Goal: Transaction & Acquisition: Purchase product/service

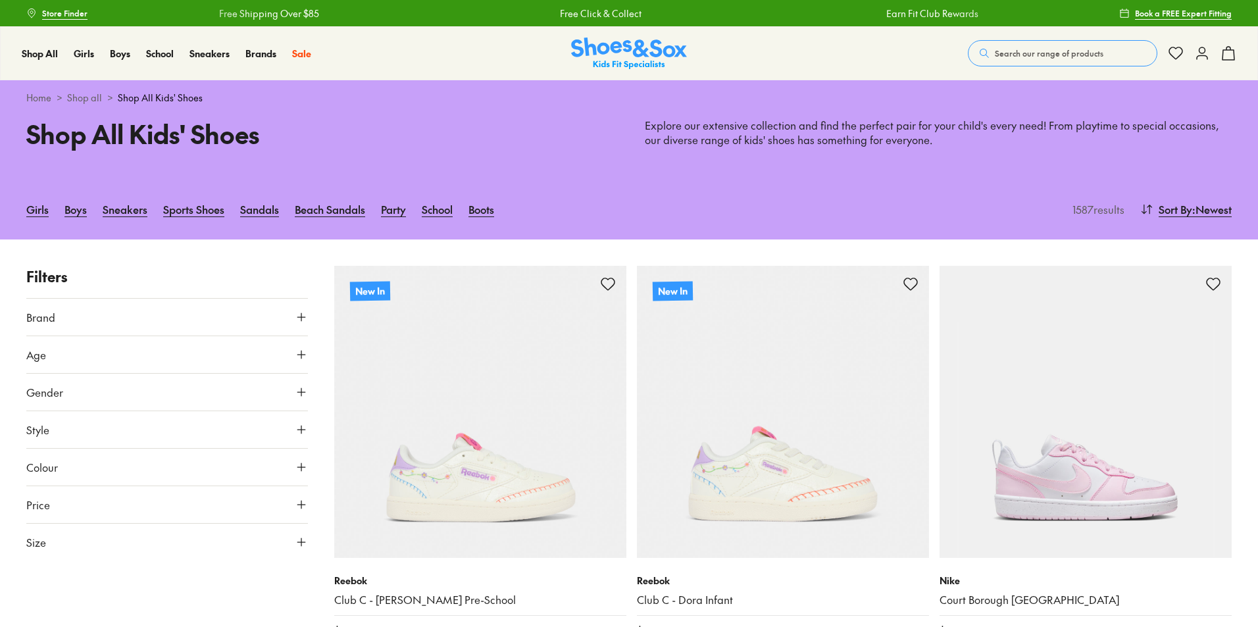
click at [93, 354] on button "Age" at bounding box center [167, 354] width 282 height 37
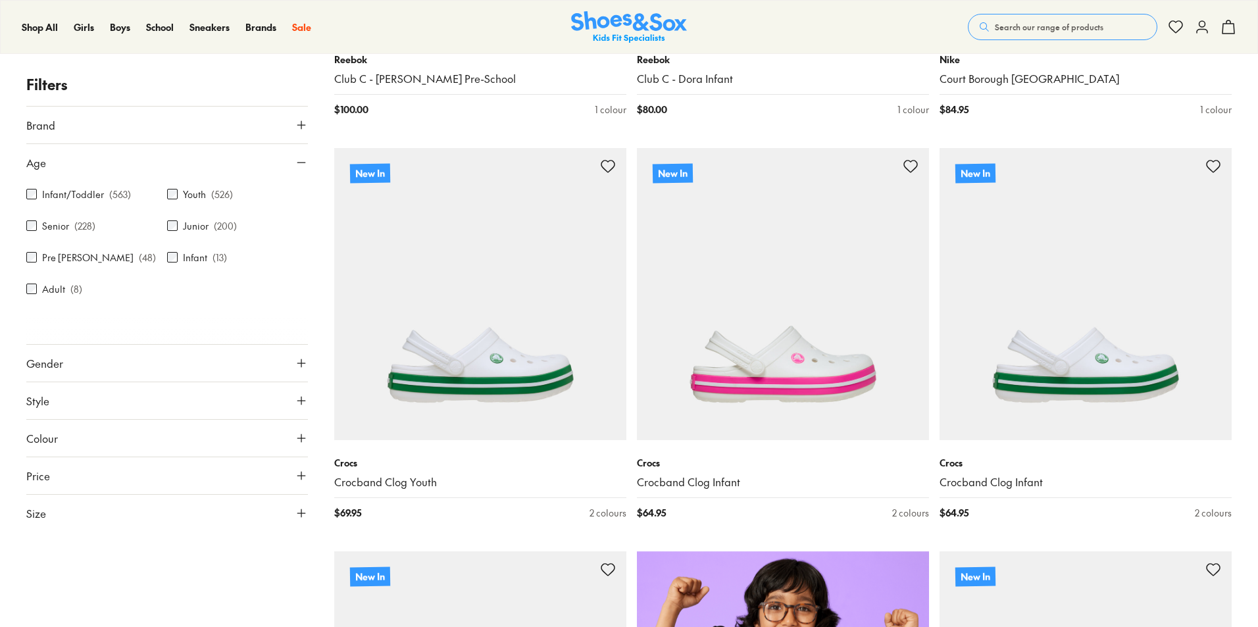
scroll to position [526, 0]
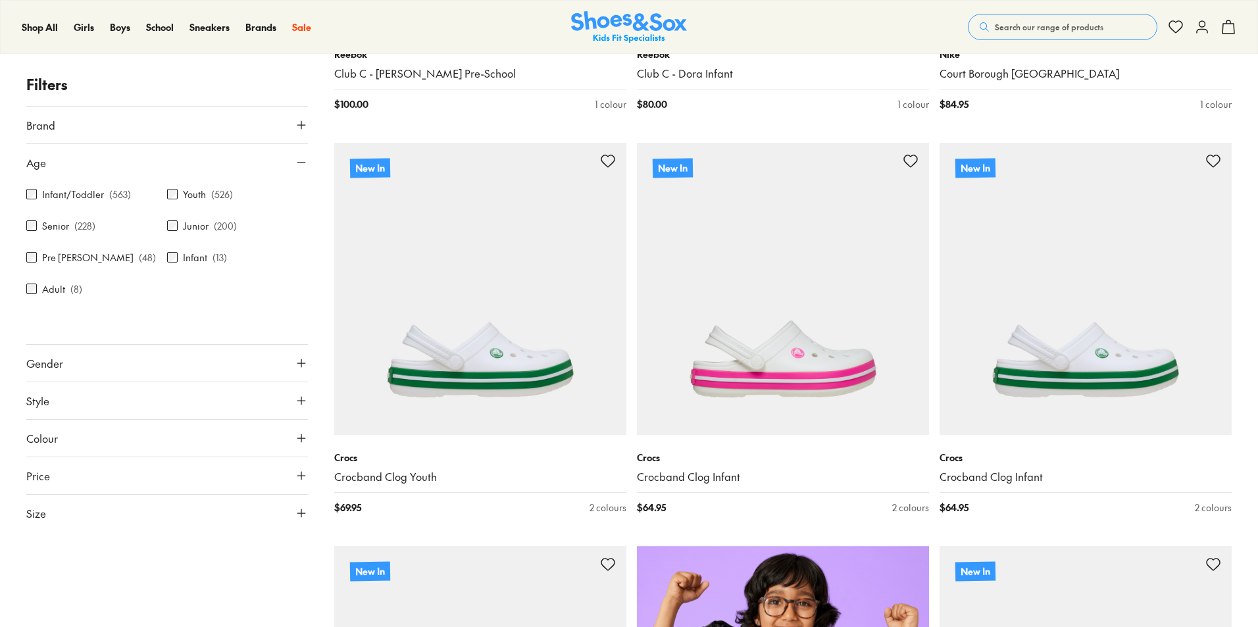
click at [51, 515] on button "Size" at bounding box center [167, 513] width 282 height 37
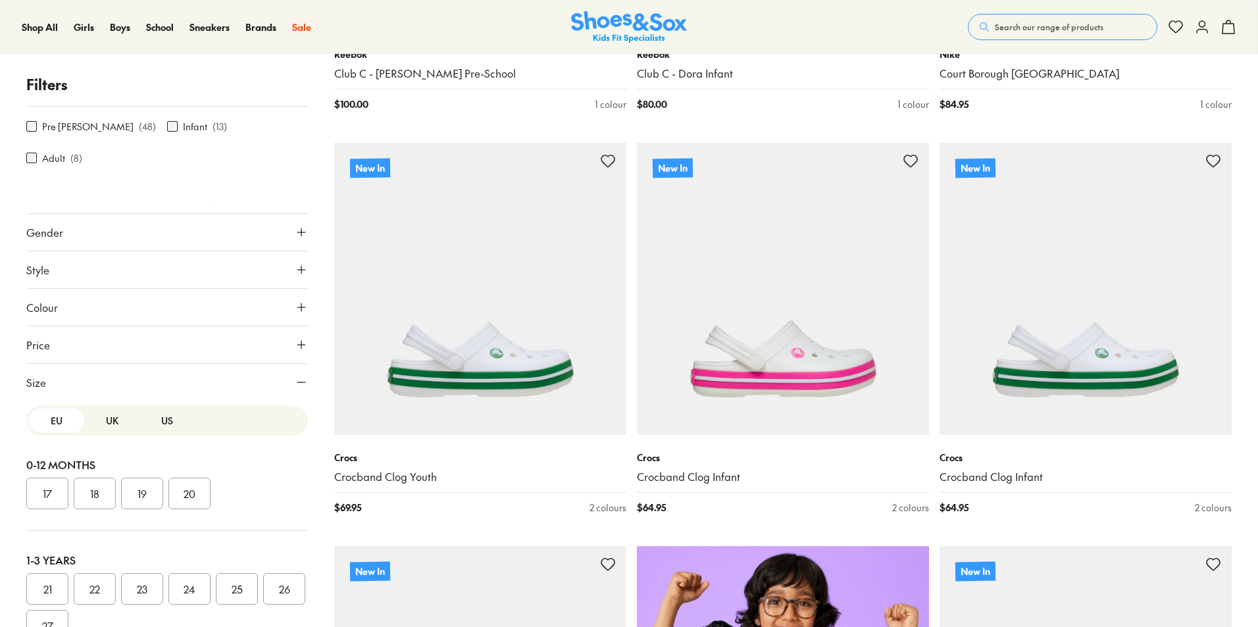
scroll to position [132, 0]
click at [161, 423] on button "US" at bounding box center [167, 420] width 55 height 24
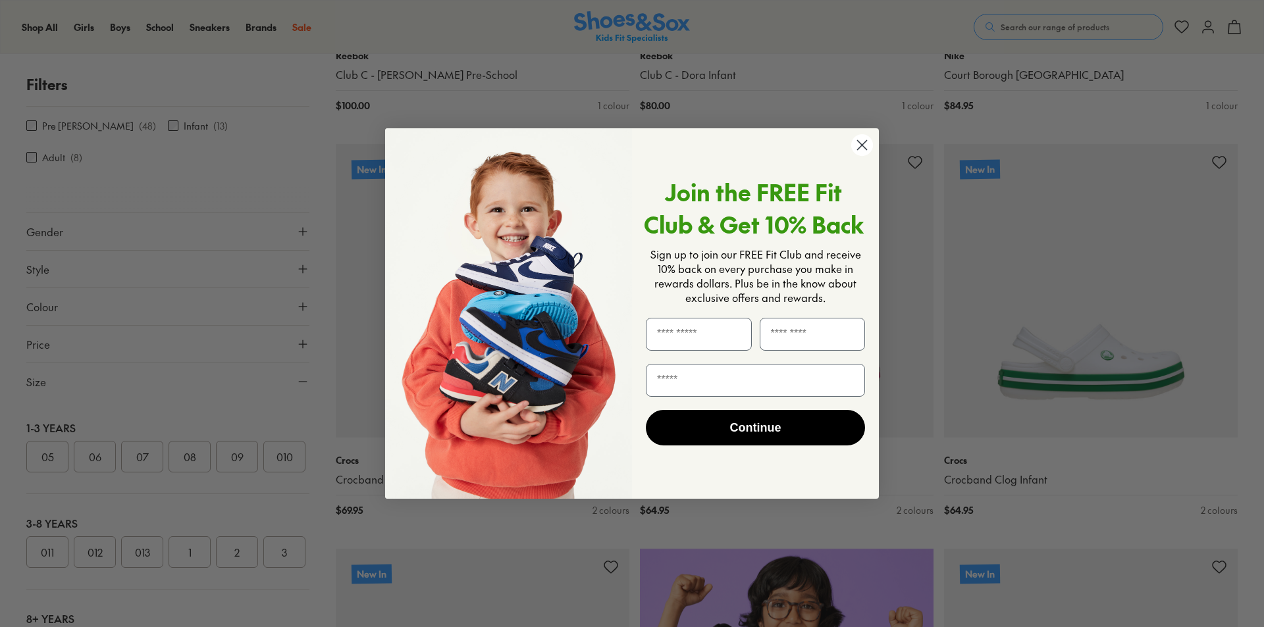
click at [862, 144] on circle "Close dialog" at bounding box center [862, 145] width 22 height 22
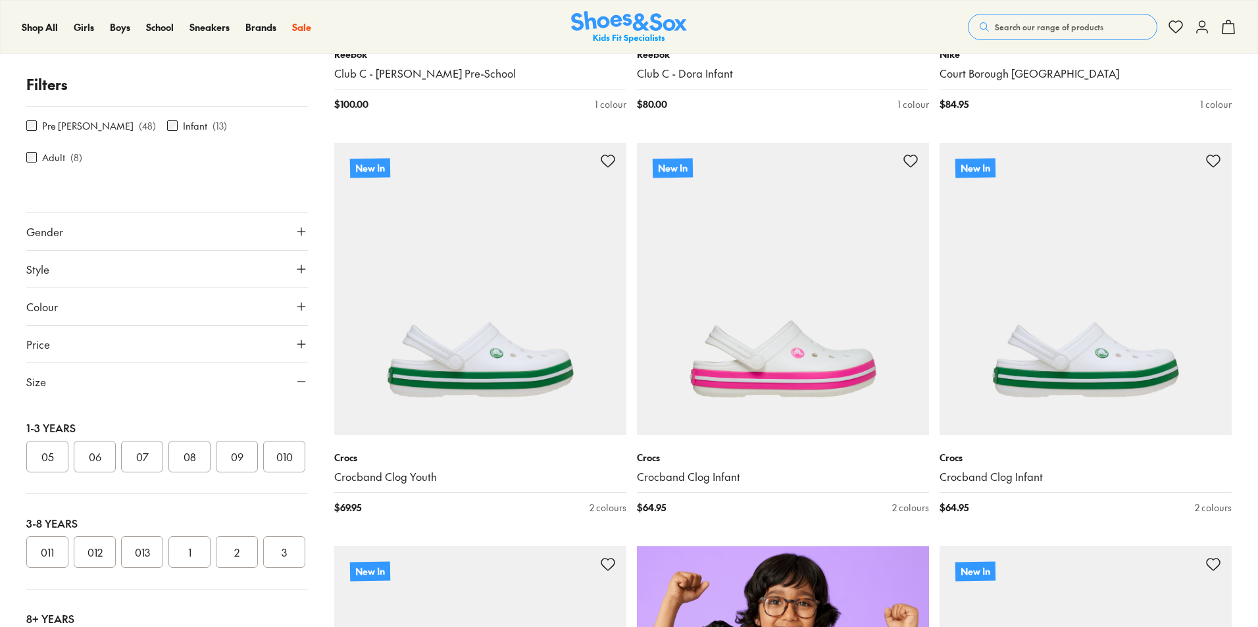
scroll to position [592, 0]
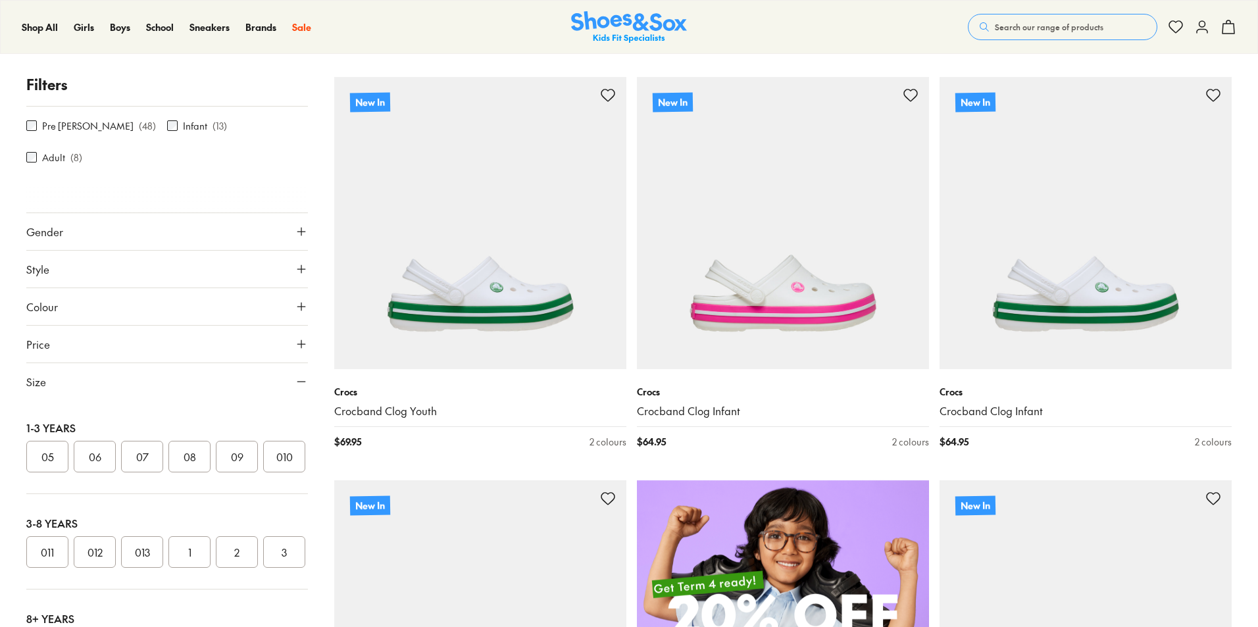
click at [96, 568] on button "012" at bounding box center [95, 552] width 42 height 32
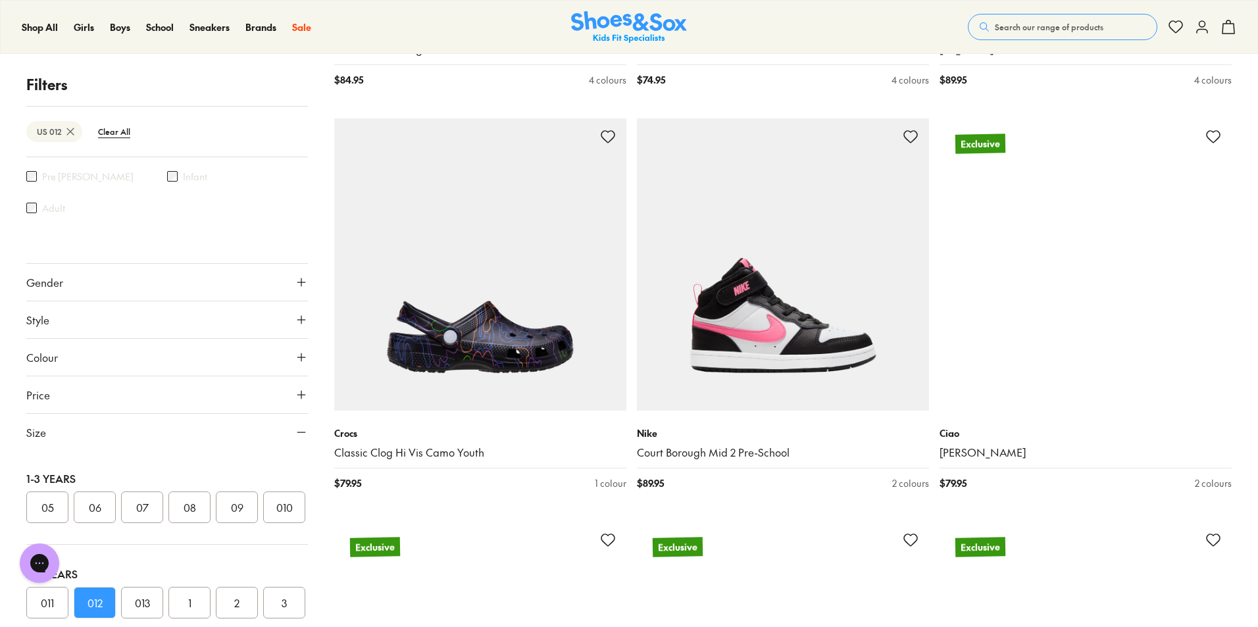
scroll to position [3852, 0]
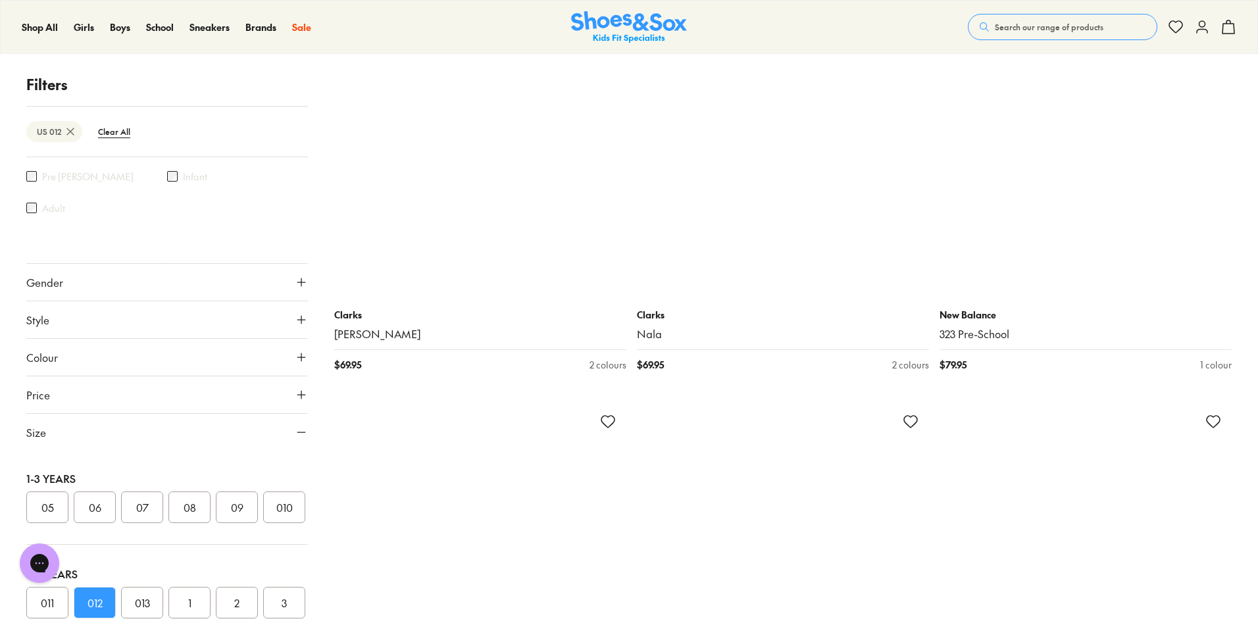
scroll to position [9314, 0]
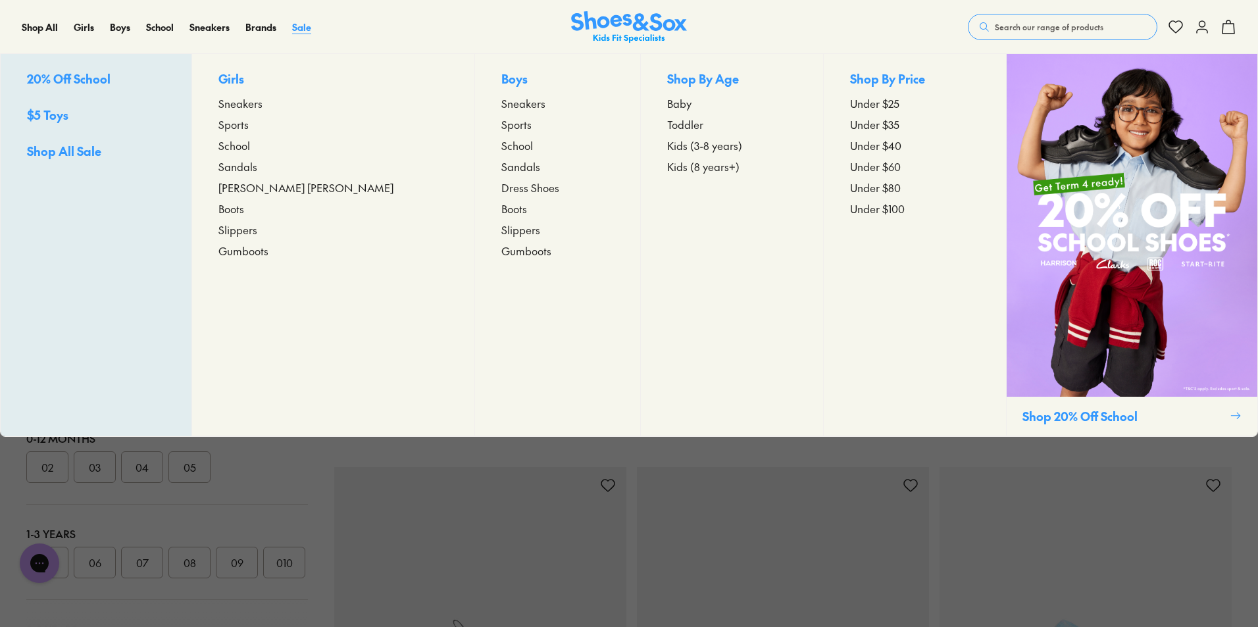
click at [309, 28] on span "Sale" at bounding box center [301, 26] width 19 height 13
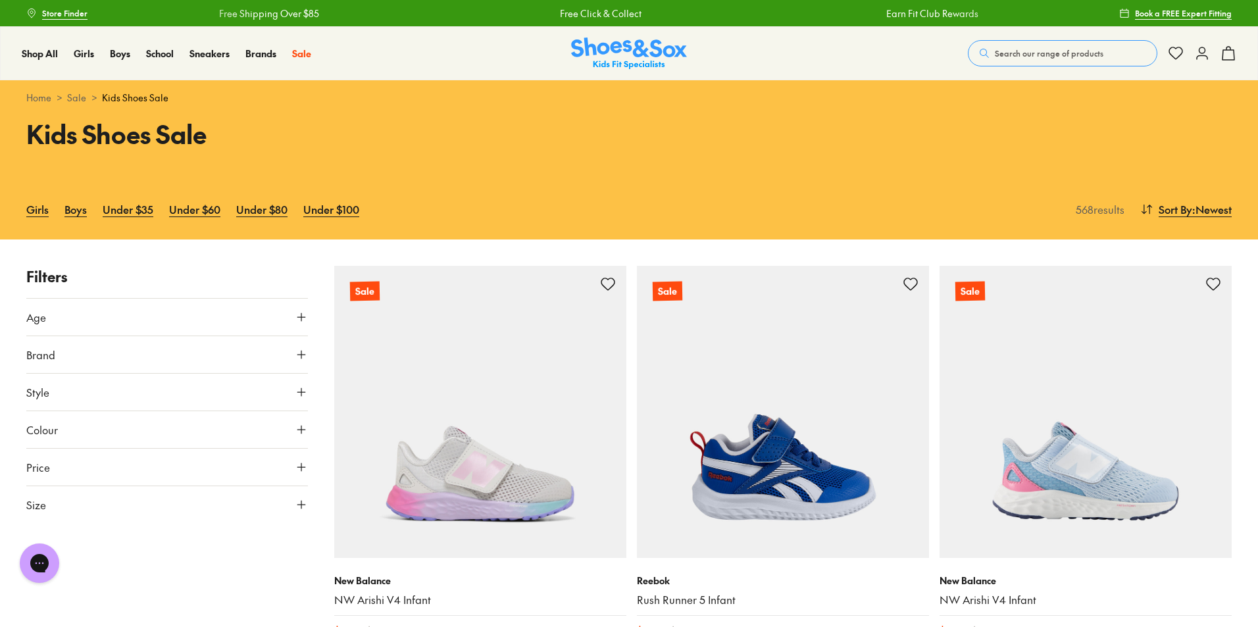
click at [295, 506] on icon at bounding box center [301, 504] width 13 height 13
click at [166, 540] on button "US" at bounding box center [167, 543] width 55 height 24
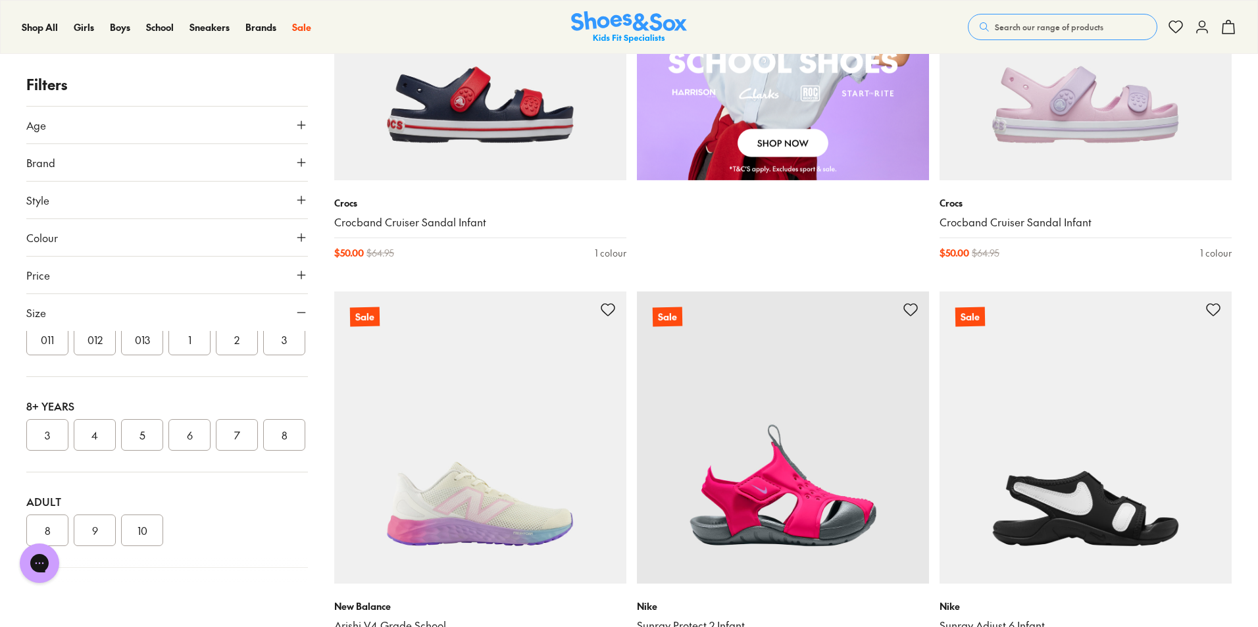
scroll to position [204, 0]
click at [101, 426] on button "012" at bounding box center [95, 411] width 42 height 32
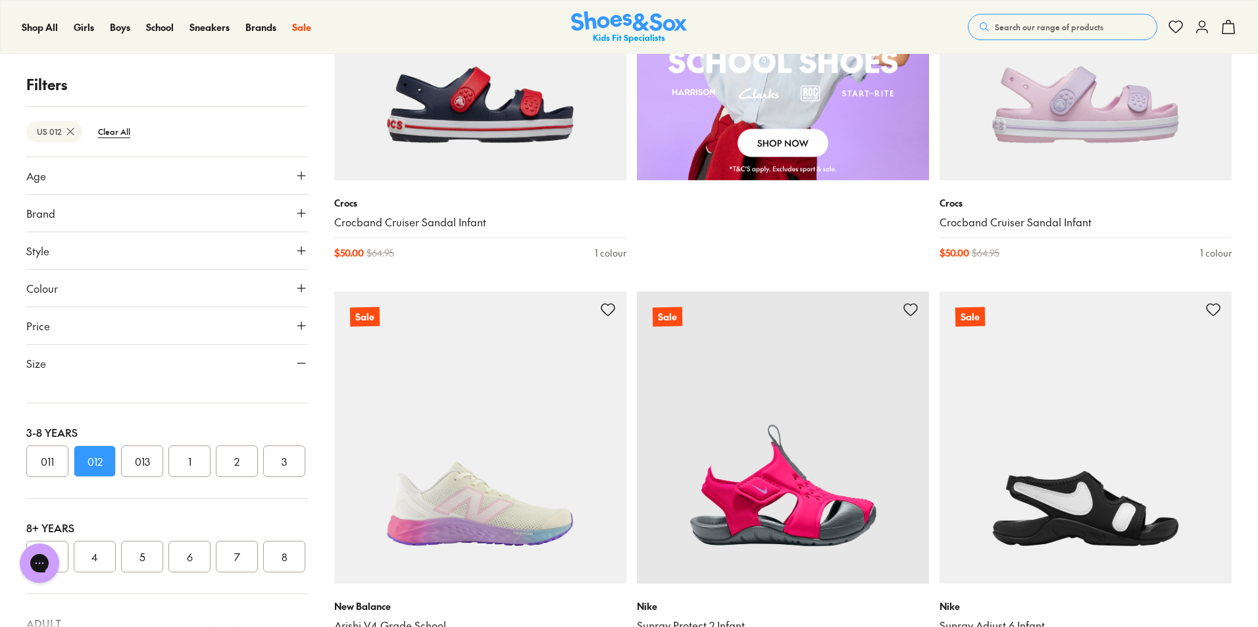
scroll to position [63, 0]
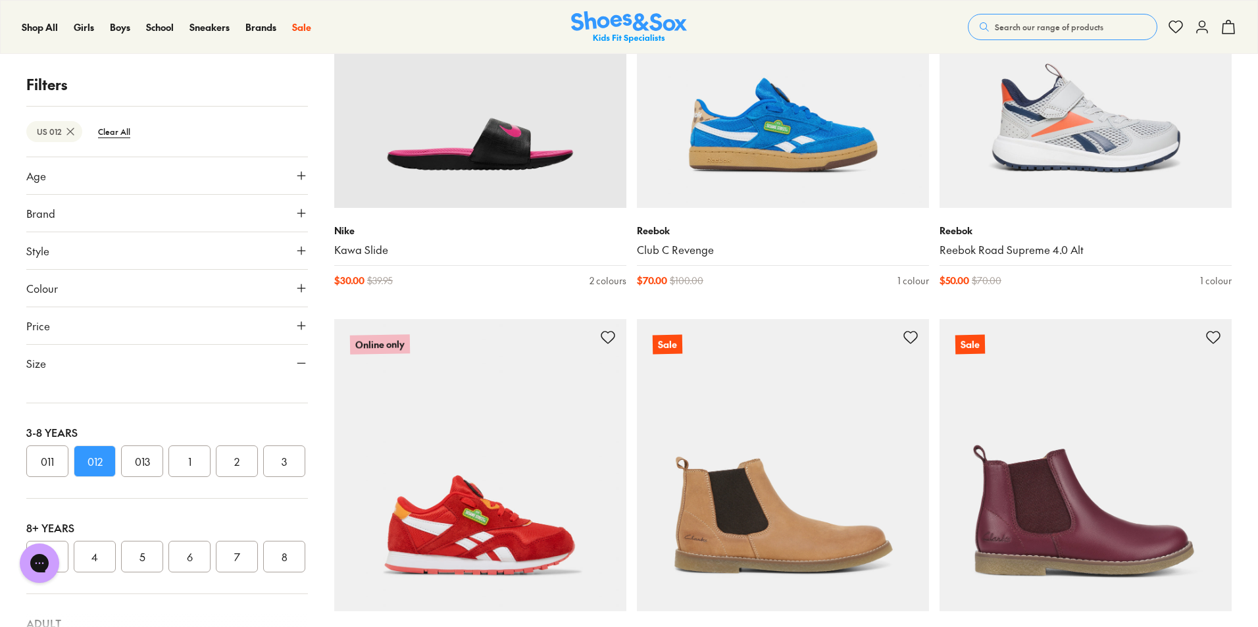
scroll to position [6419, 0]
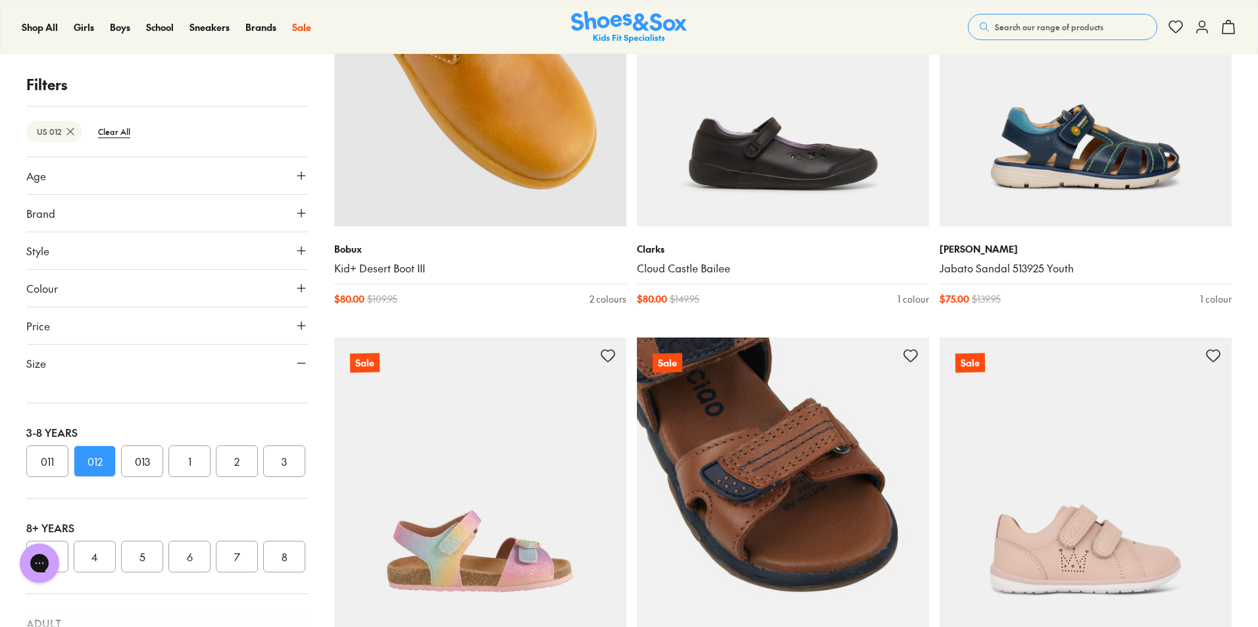
scroll to position [9381, 0]
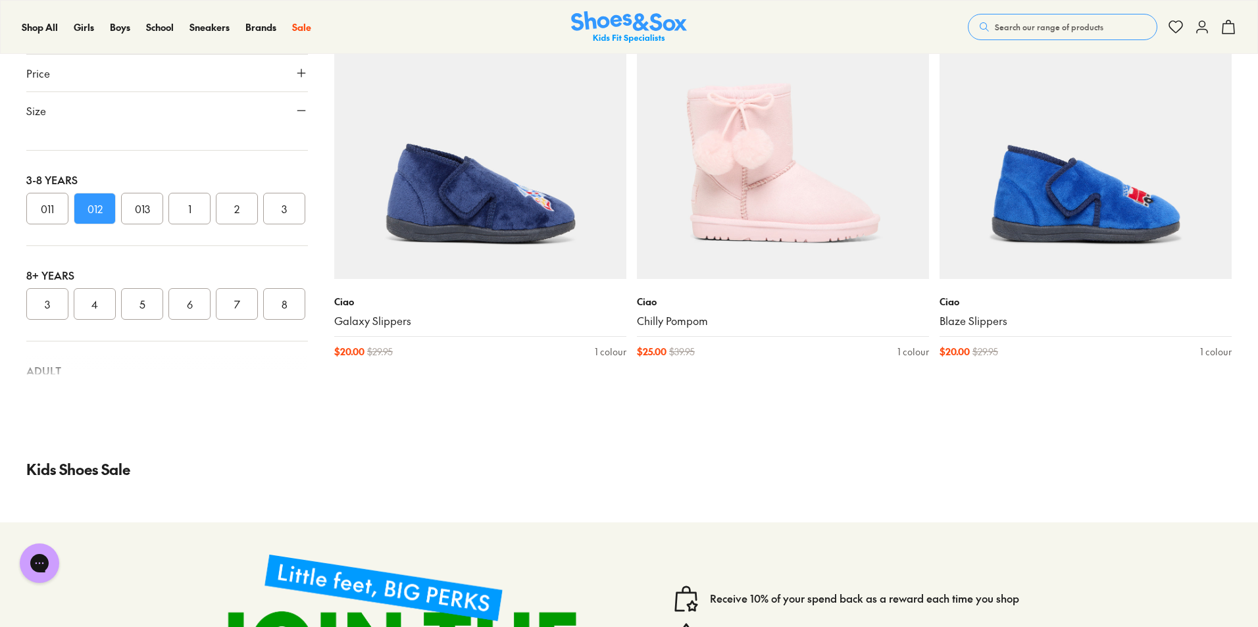
scroll to position [15981, 0]
